Goal: Transaction & Acquisition: Obtain resource

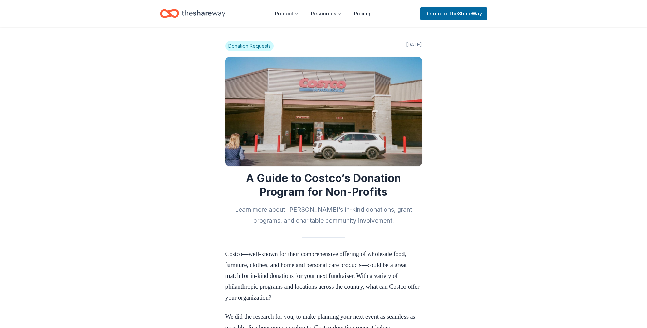
scroll to position [217, 0]
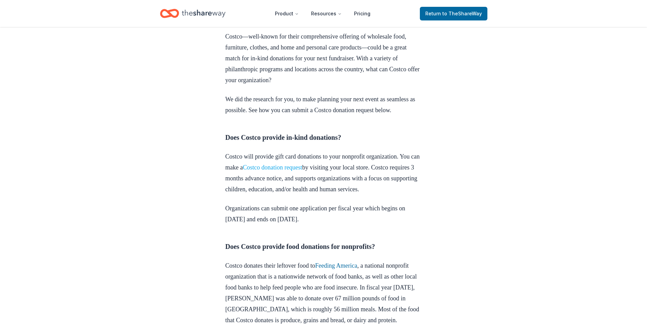
click at [295, 171] on link "Costco donation request" at bounding box center [272, 167] width 59 height 7
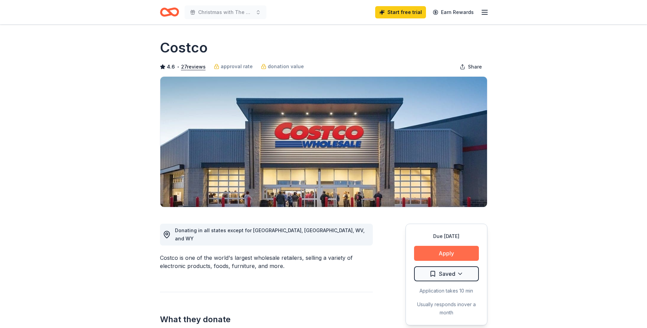
click at [461, 249] on button "Apply" at bounding box center [446, 253] width 65 height 15
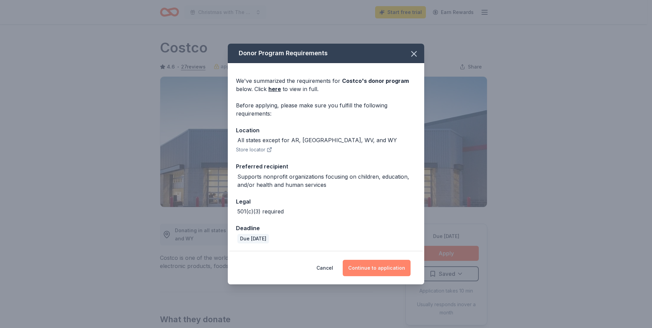
click at [353, 273] on button "Continue to application" at bounding box center [377, 268] width 68 height 16
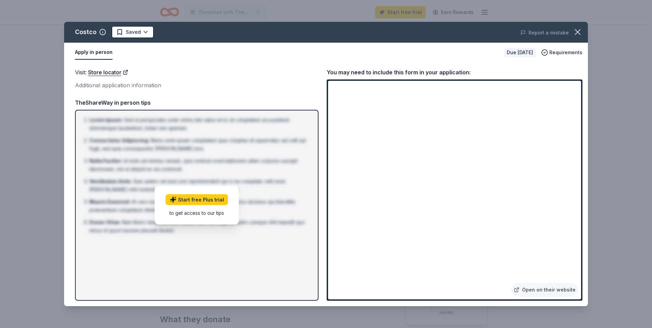
click at [87, 55] on button "Apply in person" at bounding box center [93, 52] width 37 height 14
click at [104, 72] on link "Store locator" at bounding box center [108, 72] width 40 height 9
click at [551, 292] on link "Open on their website" at bounding box center [544, 290] width 67 height 14
